Goal: Manage account settings

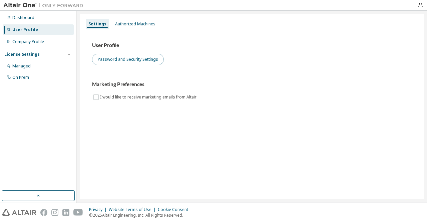
click at [138, 60] on button "Password and Security Settings" at bounding box center [128, 59] width 72 height 11
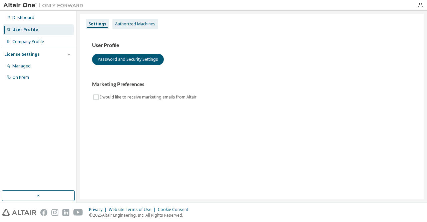
click at [139, 20] on div "Authorized Machines" at bounding box center [135, 24] width 46 height 11
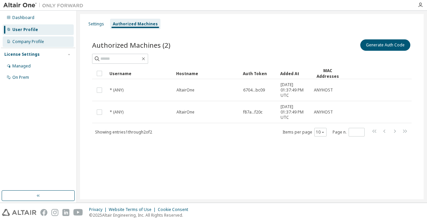
click at [64, 42] on div "Company Profile" at bounding box center [38, 41] width 71 height 11
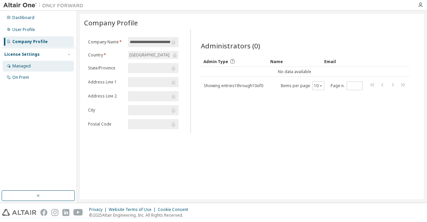
click at [26, 65] on div "Managed" at bounding box center [21, 65] width 18 height 5
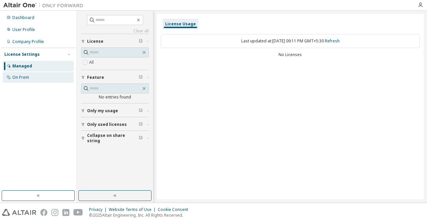
click at [27, 76] on div "On Prem" at bounding box center [20, 77] width 17 height 5
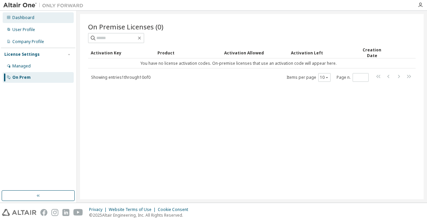
click at [38, 20] on div "Dashboard" at bounding box center [38, 17] width 71 height 11
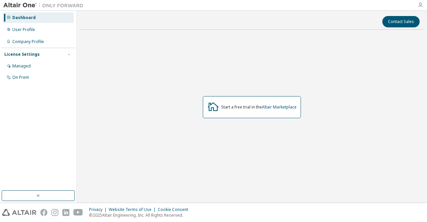
click at [421, 7] on icon "button" at bounding box center [419, 4] width 5 height 5
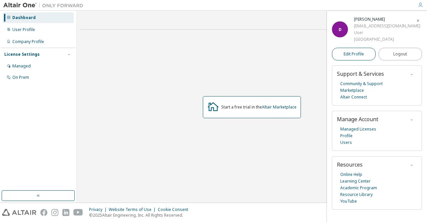
click at [362, 52] on span "Edit Profile" at bounding box center [353, 53] width 20 height 5
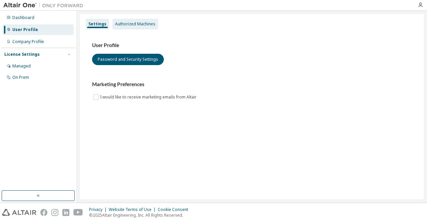
click at [143, 26] on div "Authorized Machines" at bounding box center [135, 23] width 40 height 5
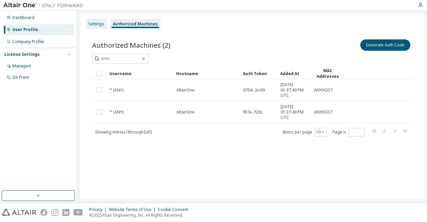
click at [97, 26] on div "Settings" at bounding box center [96, 23] width 16 height 5
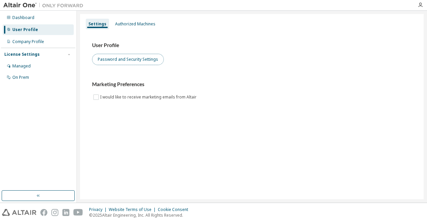
click at [145, 64] on button "Password and Security Settings" at bounding box center [128, 59] width 72 height 11
click at [25, 5] on img at bounding box center [44, 5] width 83 height 7
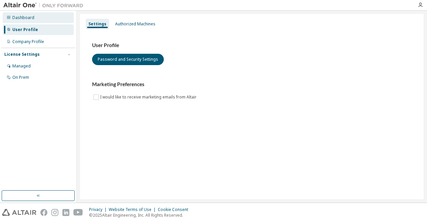
click at [18, 16] on div "Dashboard" at bounding box center [23, 17] width 22 height 5
